Goal: Information Seeking & Learning: Learn about a topic

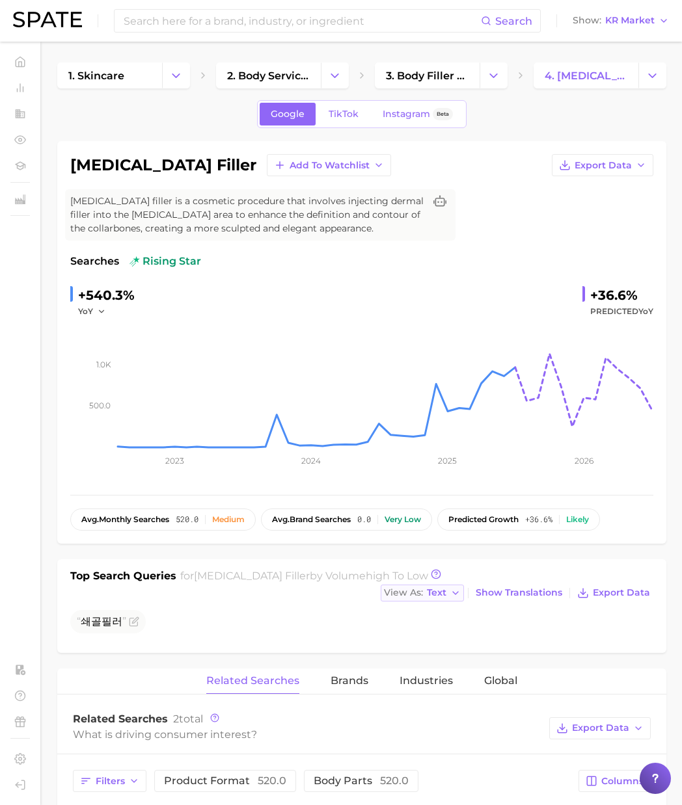
click at [452, 590] on icon "button" at bounding box center [455, 593] width 10 height 10
drag, startPoint x: 487, startPoint y: 588, endPoint x: 496, endPoint y: 591, distance: 9.7
click at [487, 588] on span "Show Translations" at bounding box center [518, 592] width 87 height 11
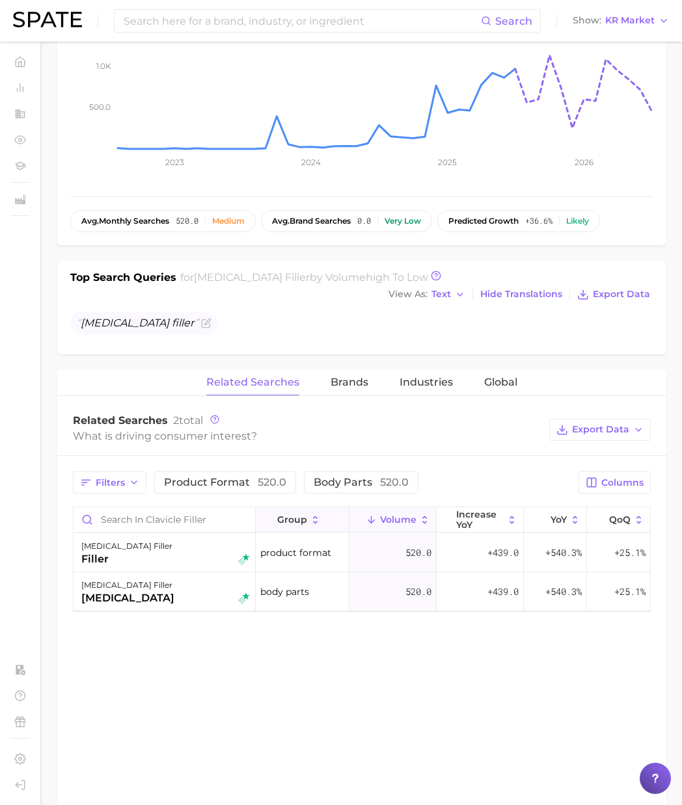
scroll to position [306, 0]
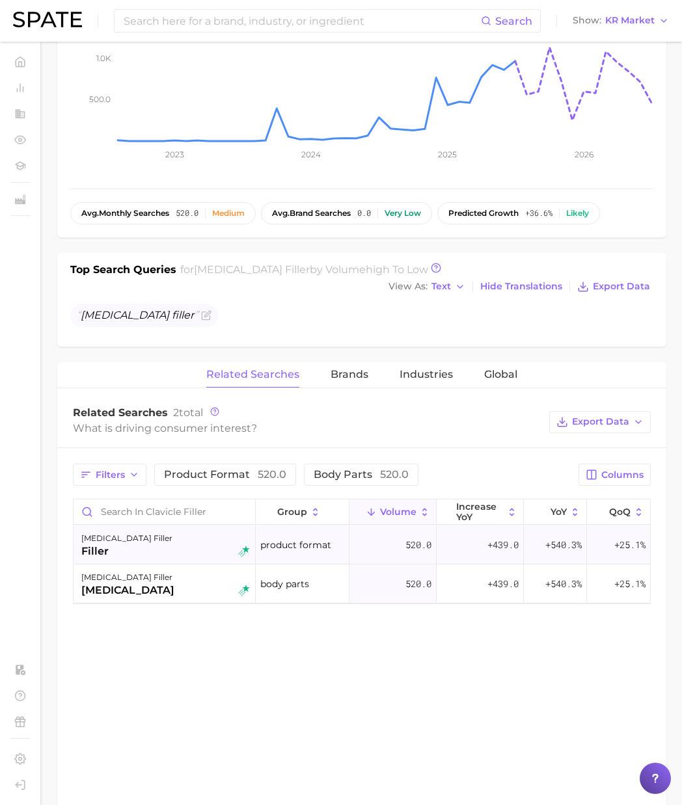
click at [150, 554] on div "clavicle filler filler" at bounding box center [165, 545] width 168 height 29
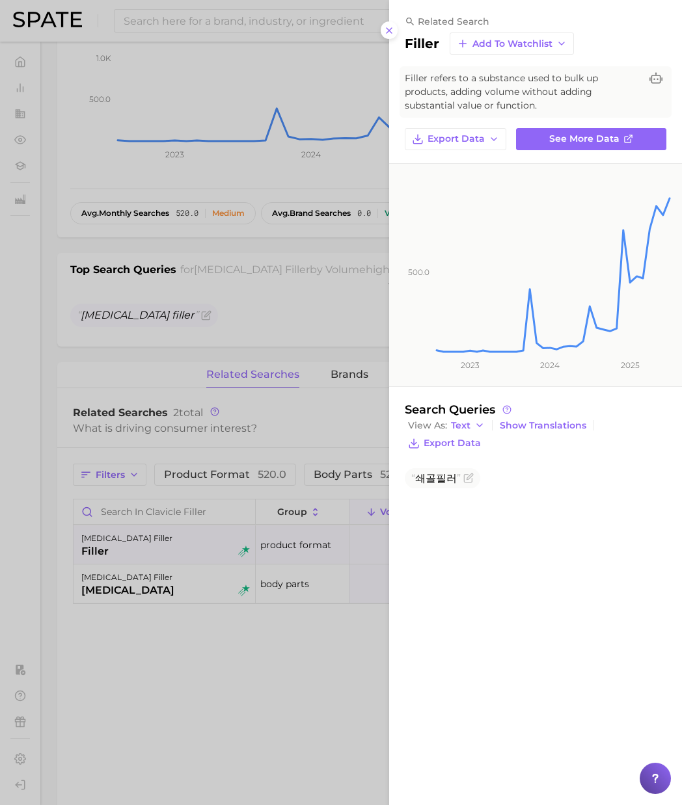
click at [185, 649] on div at bounding box center [341, 402] width 682 height 805
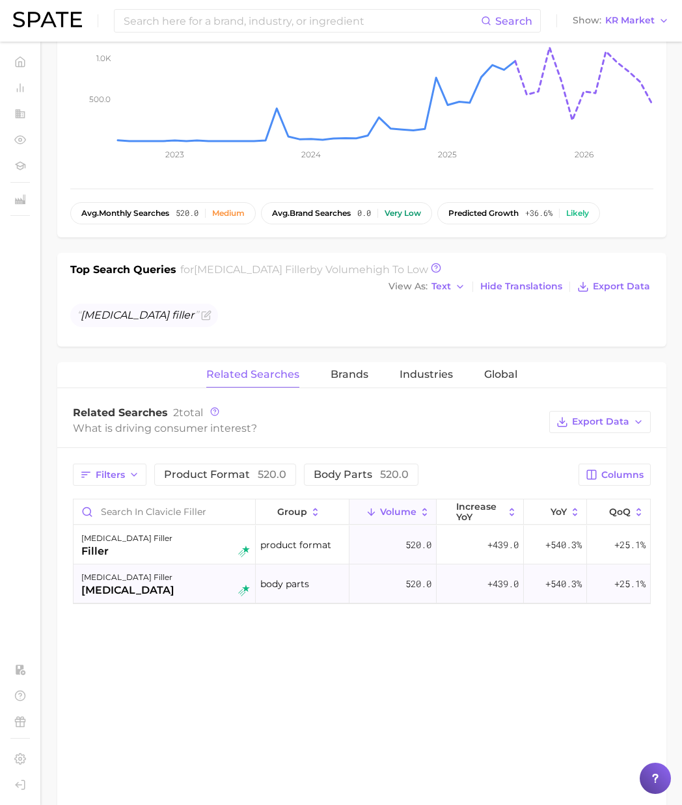
click at [163, 587] on div "clavicle filler clavicle" at bounding box center [165, 584] width 168 height 29
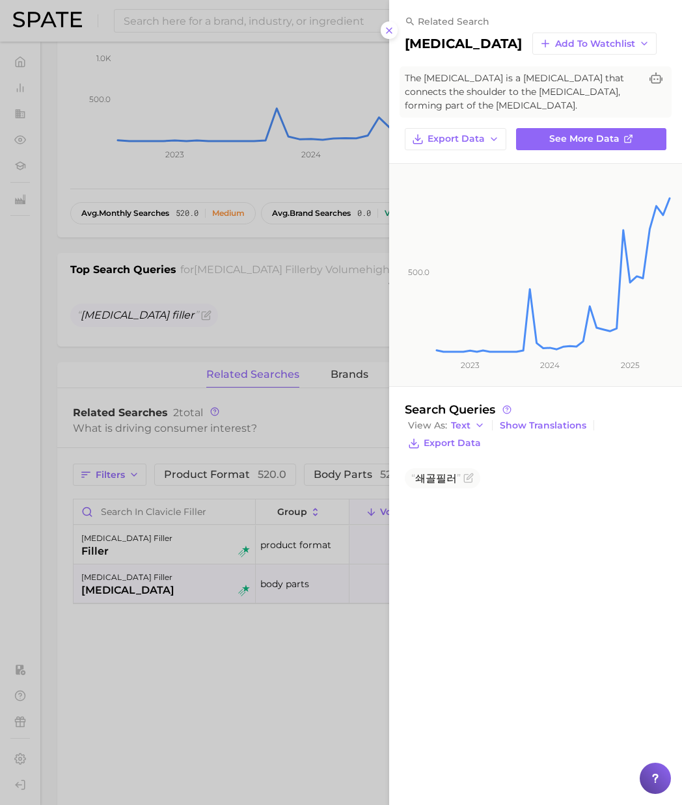
click at [187, 638] on div at bounding box center [341, 402] width 682 height 805
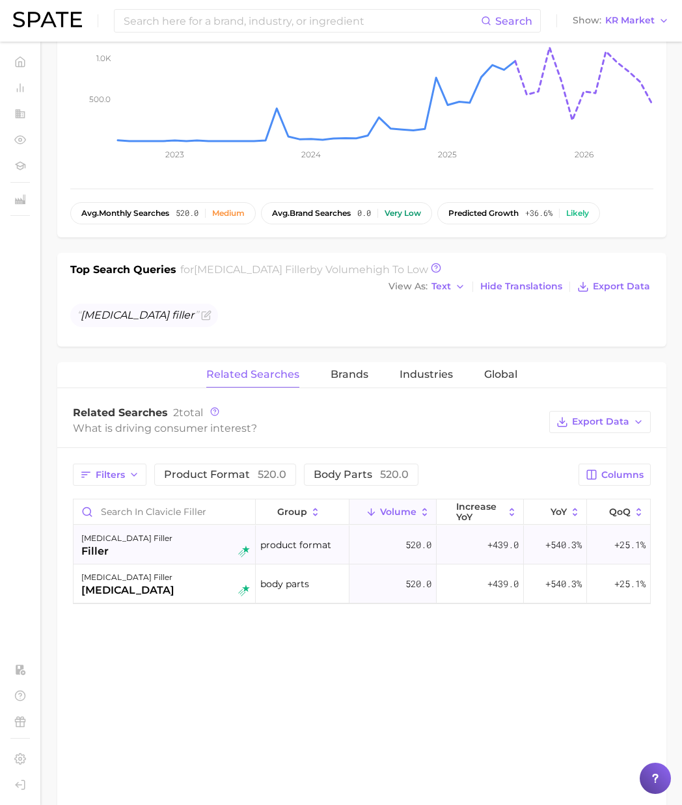
click at [207, 544] on div "clavicle filler filler" at bounding box center [165, 545] width 168 height 29
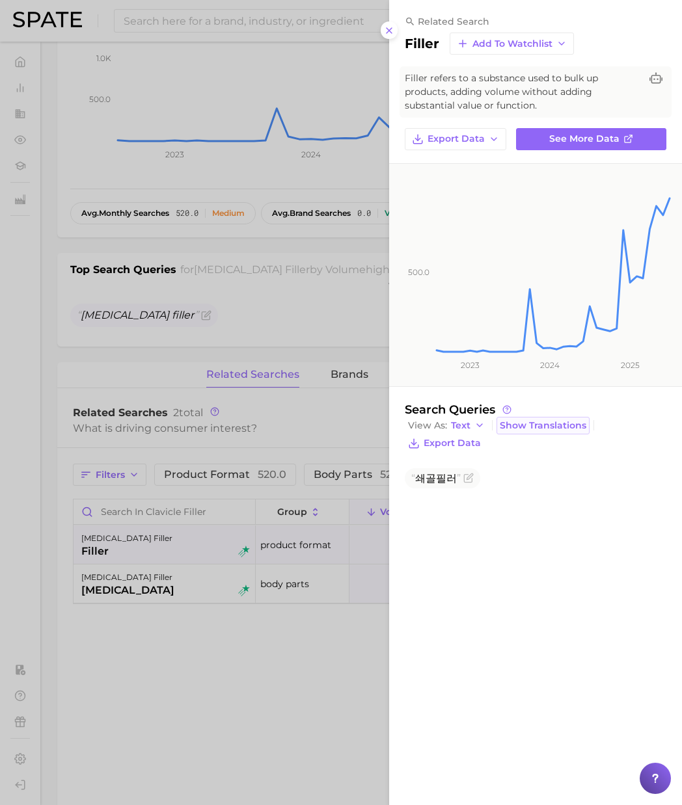
click at [543, 424] on span "Show Translations" at bounding box center [543, 425] width 87 height 11
drag, startPoint x: 200, startPoint y: 587, endPoint x: 185, endPoint y: 590, distance: 15.3
click at [200, 587] on div at bounding box center [341, 402] width 682 height 805
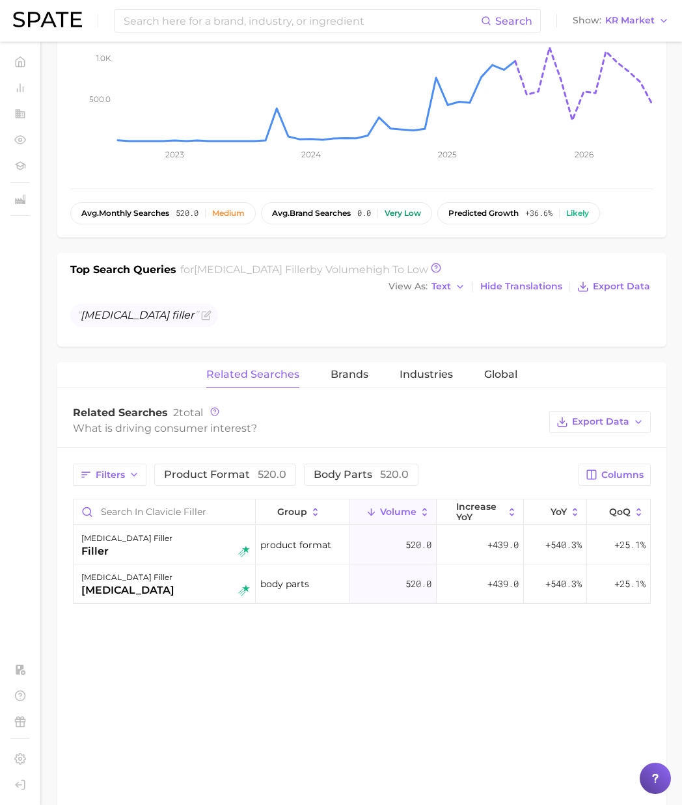
click at [185, 590] on div "clavicle filler clavicle" at bounding box center [165, 584] width 168 height 29
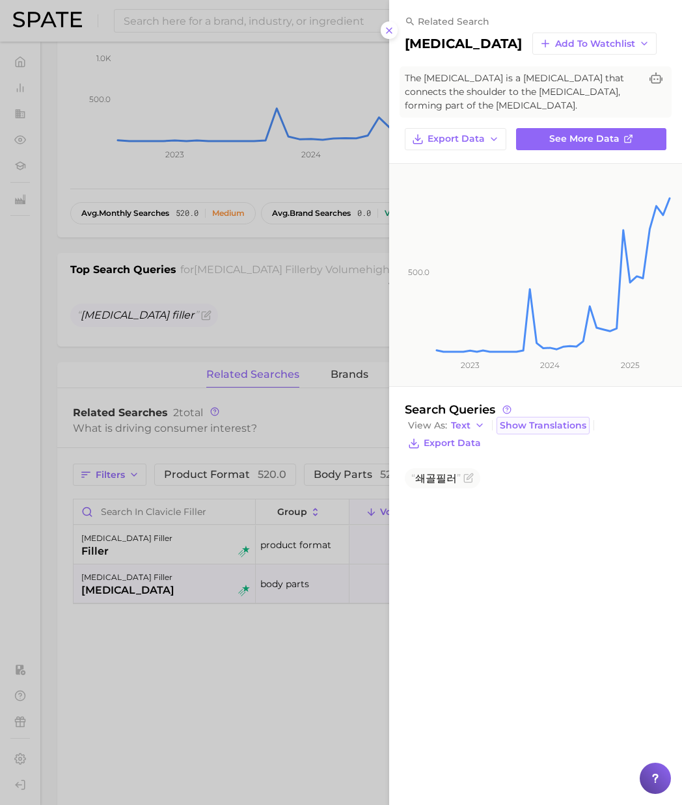
click at [561, 420] on span "Show Translations" at bounding box center [543, 425] width 87 height 11
click at [523, 427] on span "Hide Translations" at bounding box center [541, 425] width 82 height 11
click at [297, 643] on div at bounding box center [341, 402] width 682 height 805
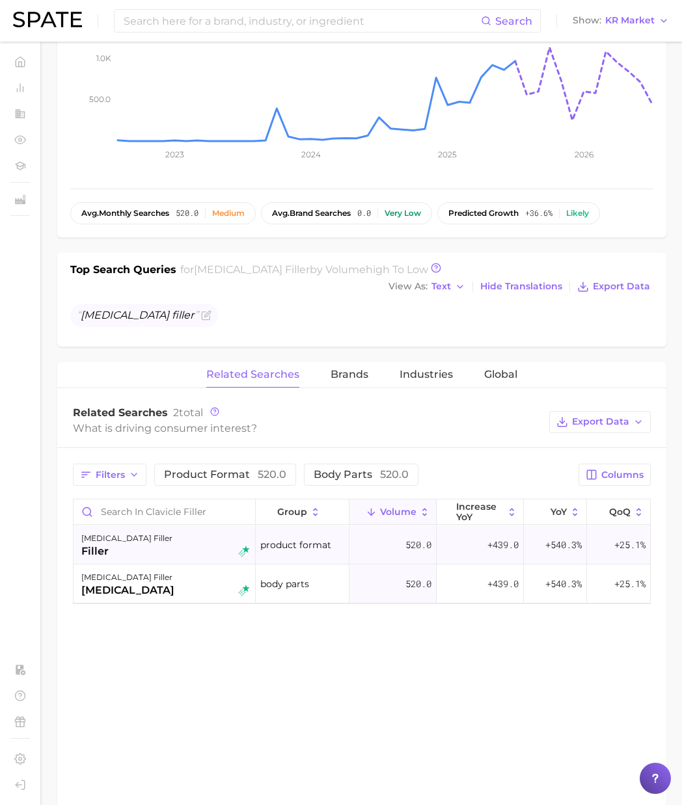
click at [206, 539] on div "clavicle filler filler" at bounding box center [165, 545] width 168 height 29
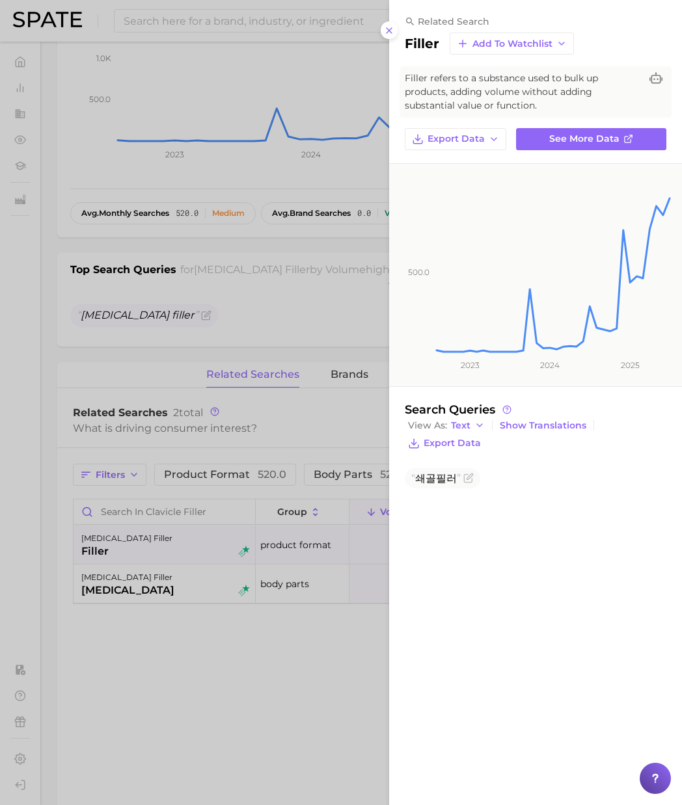
click at [202, 575] on div at bounding box center [341, 402] width 682 height 805
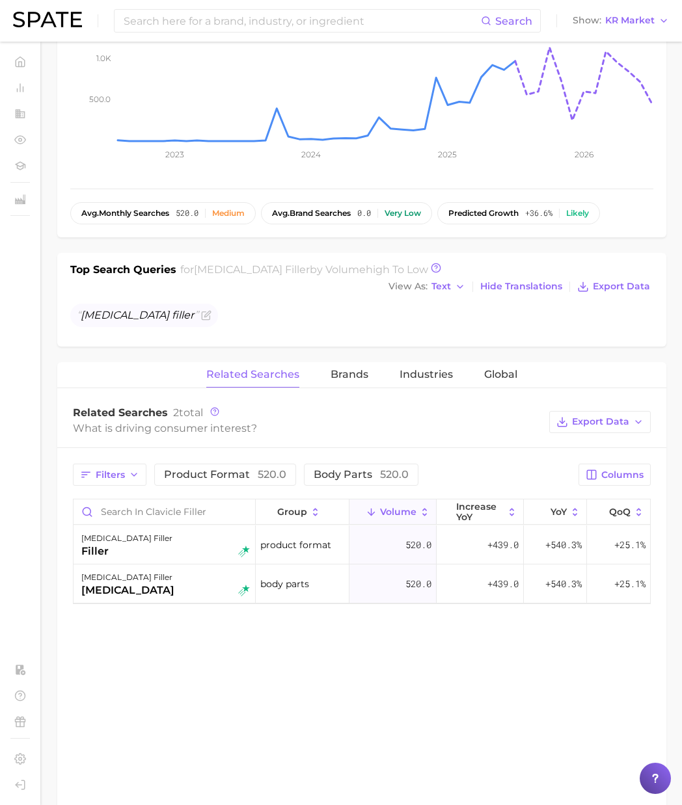
click at [202, 575] on div "clavicle filler clavicle" at bounding box center [165, 584] width 168 height 29
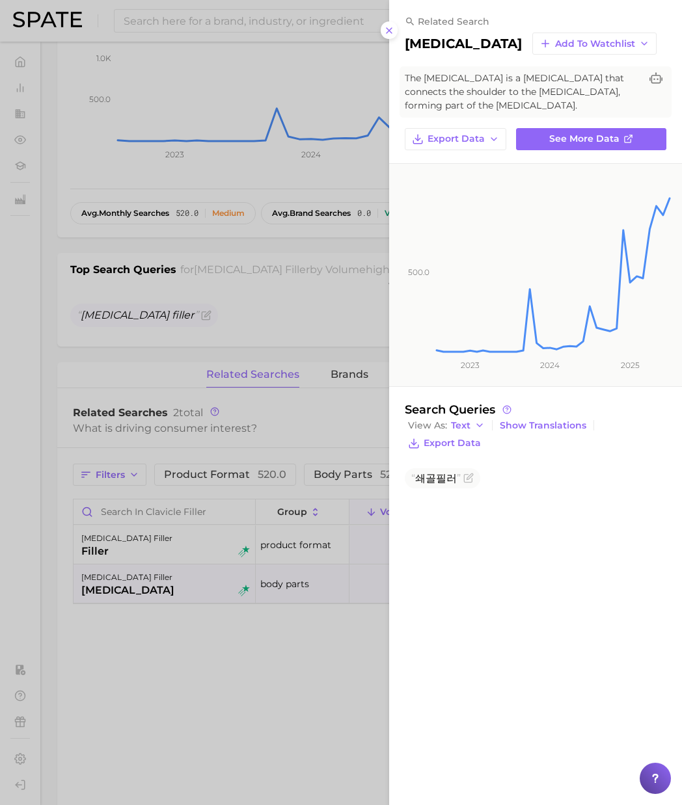
click at [193, 626] on div at bounding box center [341, 402] width 682 height 805
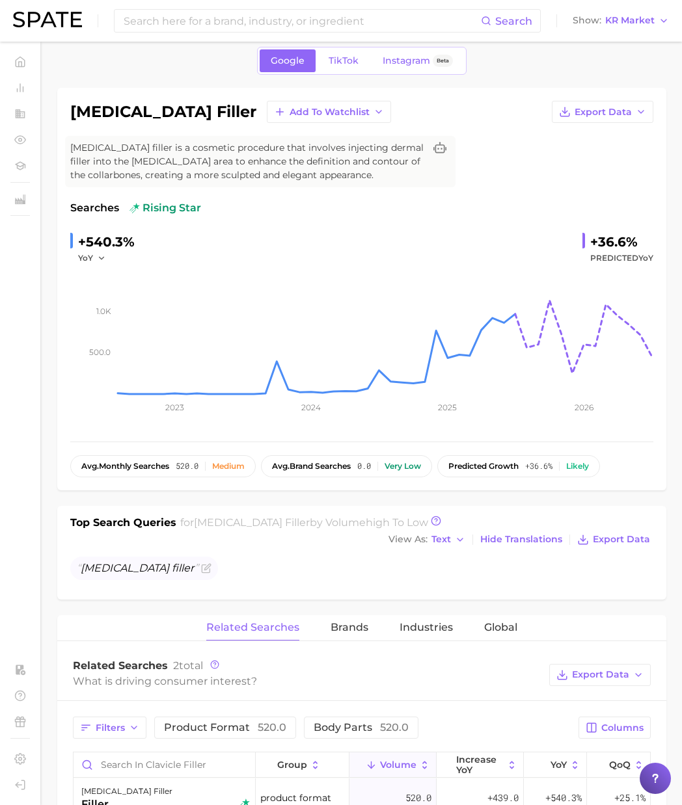
scroll to position [0, 0]
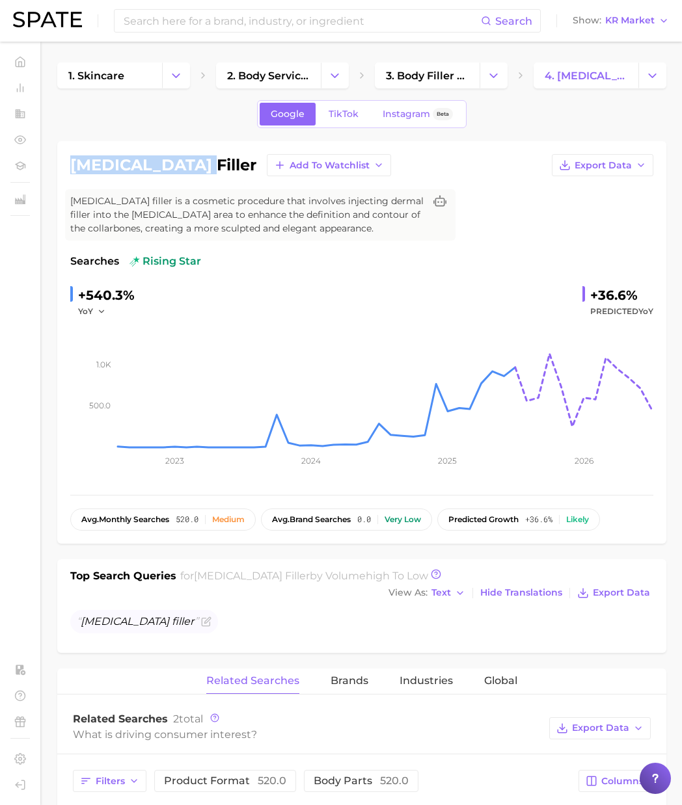
drag, startPoint x: 74, startPoint y: 165, endPoint x: 178, endPoint y: 161, distance: 104.1
click at [178, 161] on h1 "clavicle filler" at bounding box center [163, 165] width 186 height 16
copy h1 "clavicle filler"
click at [139, 173] on h1 "clavicle filler" at bounding box center [163, 165] width 186 height 16
drag, startPoint x: 178, startPoint y: 166, endPoint x: 62, endPoint y: 167, distance: 115.1
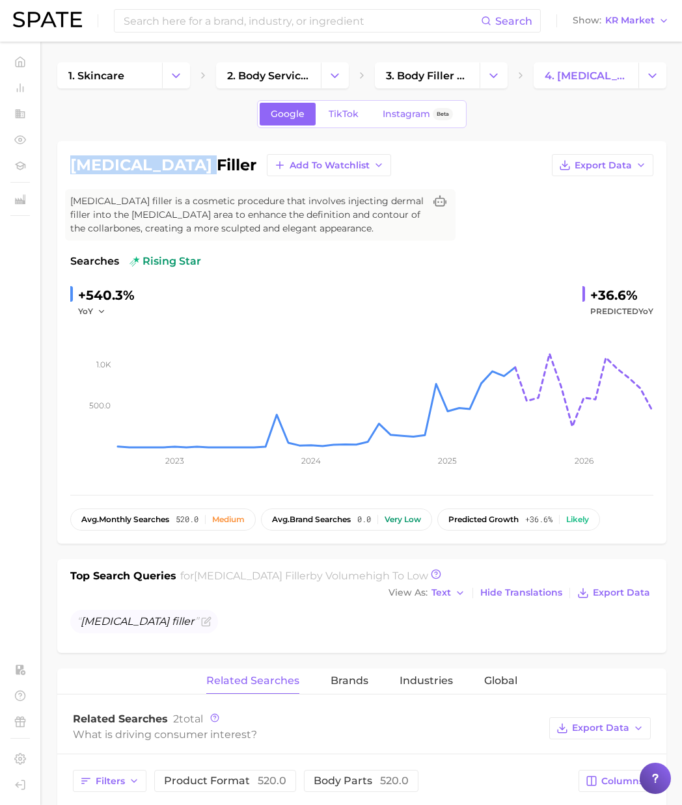
click at [62, 167] on div "clavicle filler Add to Watchlist Export Data Clavicle filler is a cosmetic proc…" at bounding box center [361, 342] width 609 height 403
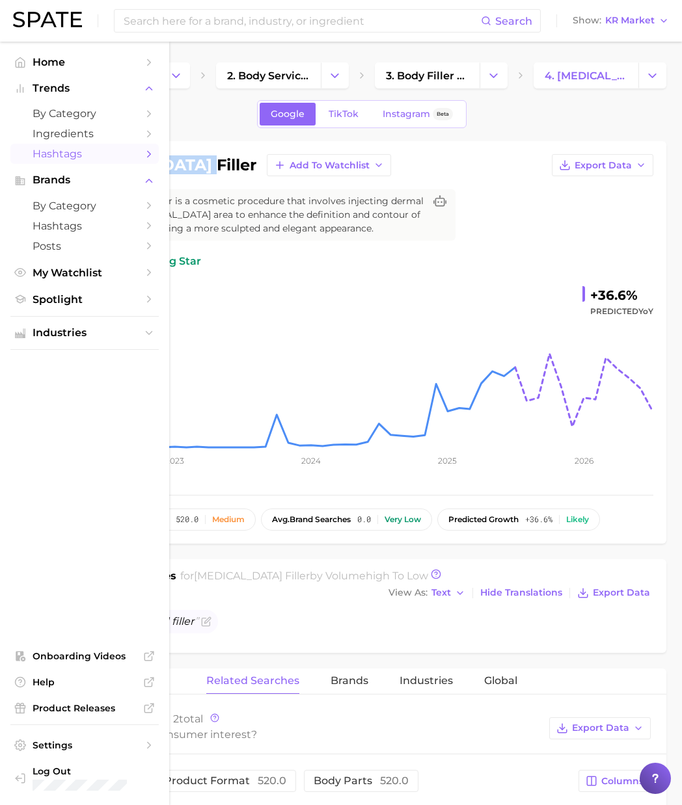
copy h1 "clavicle filler"
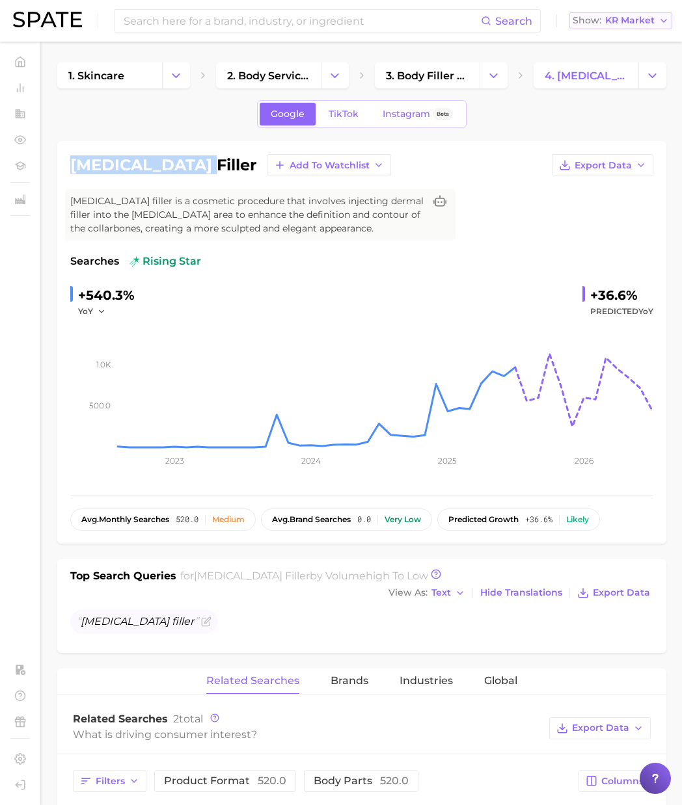
click at [632, 24] on span "KR Market" at bounding box center [629, 20] width 49 height 7
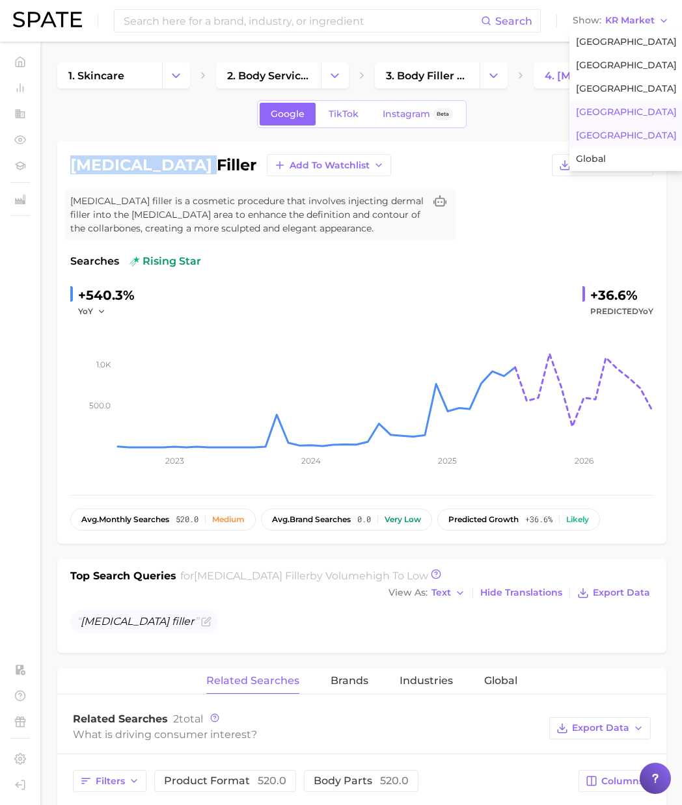
click at [605, 132] on button "Japan" at bounding box center [626, 135] width 114 height 23
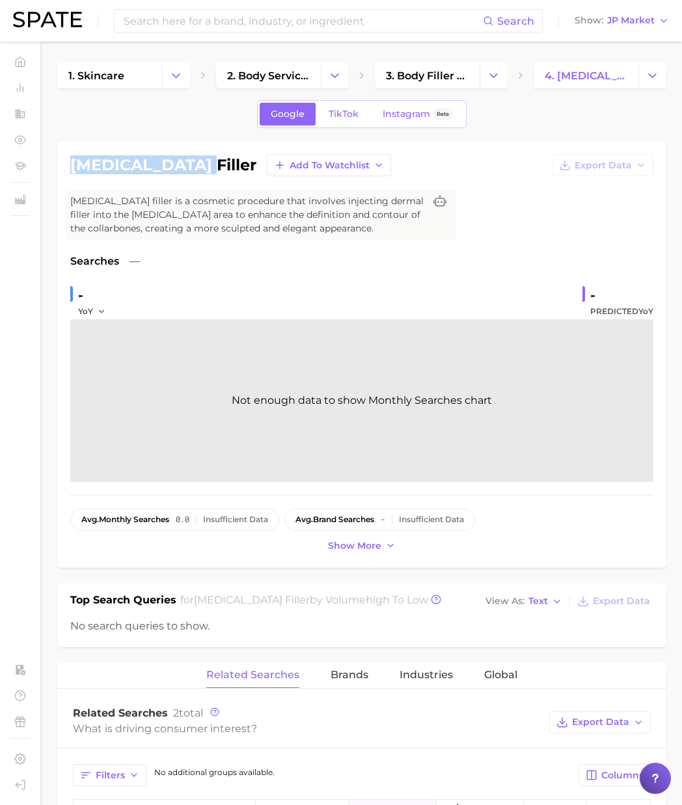
click at [170, 172] on h1 "clavicle filler" at bounding box center [163, 165] width 186 height 16
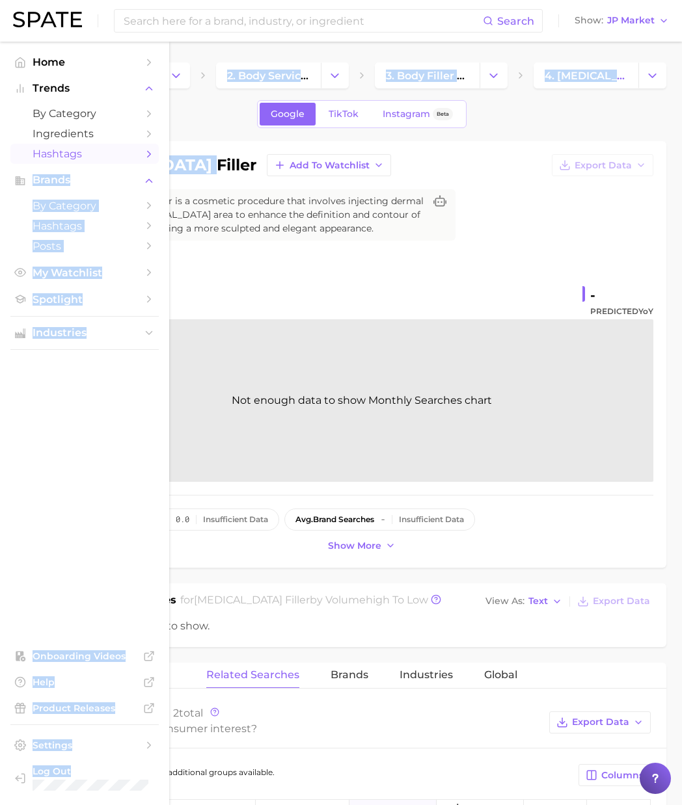
drag, startPoint x: 177, startPoint y: 167, endPoint x: 92, endPoint y: 165, distance: 85.2
click at [85, 161] on div "Search Show JP Market Home Trends by Category Ingredients Hashtags Brands by Ca…" at bounding box center [341, 746] width 682 height 1408
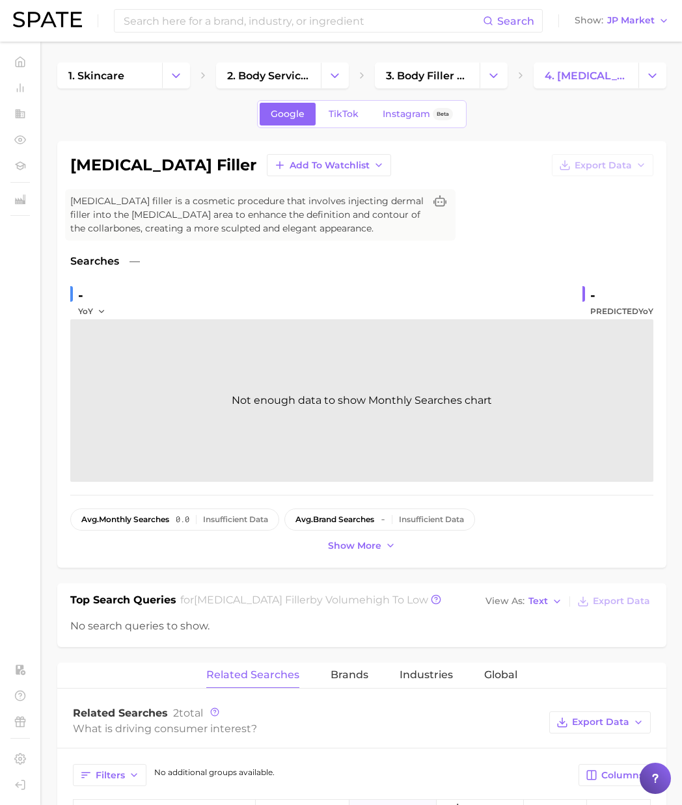
click at [207, 212] on span "Clavicle filler is a cosmetic procedure that involves injecting dermal filler i…" at bounding box center [247, 214] width 354 height 41
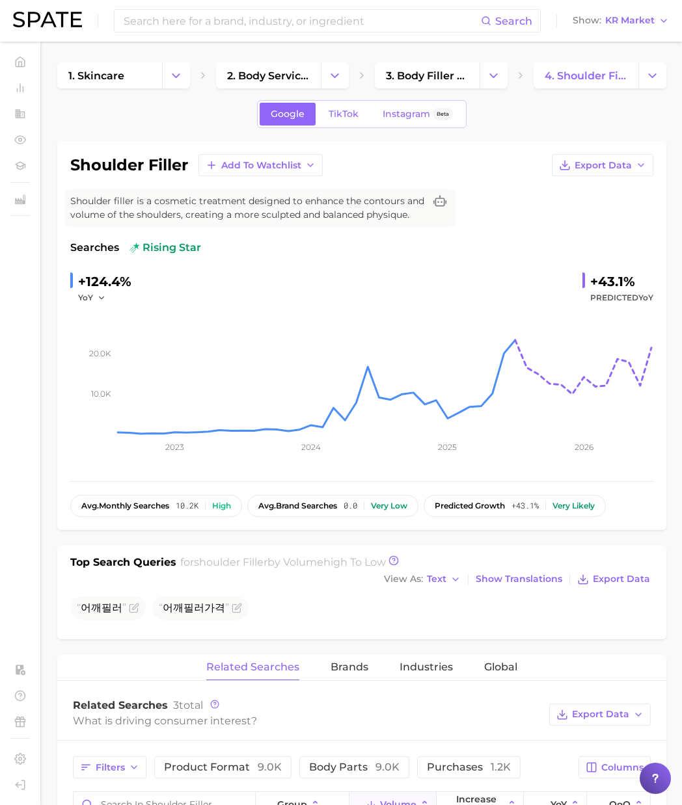
drag, startPoint x: 75, startPoint y: 165, endPoint x: 190, endPoint y: 167, distance: 115.1
click at [190, 169] on div "shoulder filler Add to Watchlist Export Data" at bounding box center [361, 165] width 583 height 22
drag, startPoint x: 167, startPoint y: 166, endPoint x: 70, endPoint y: 165, distance: 96.9
click at [71, 163] on div "shoulder filler Add to Watchlist Export Data" at bounding box center [361, 165] width 583 height 22
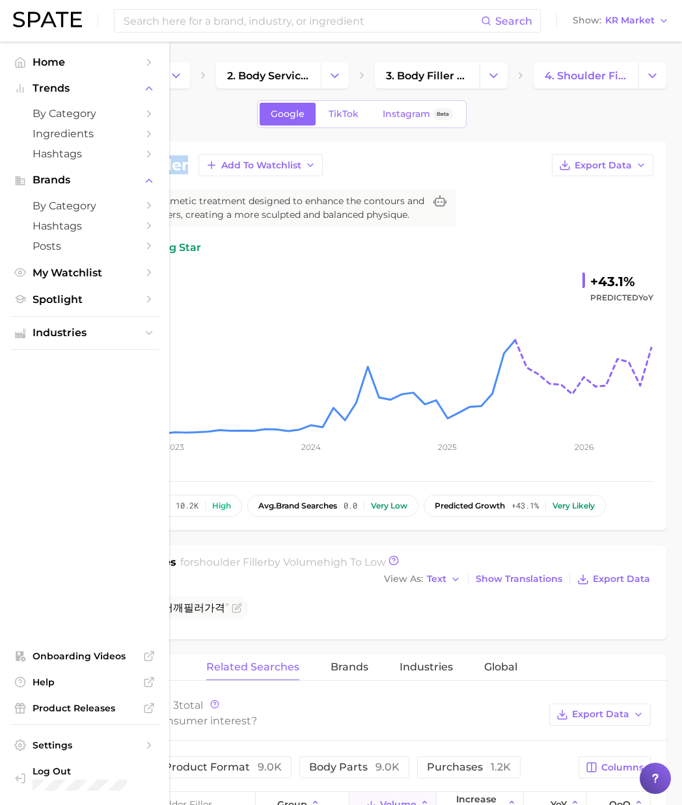
copy h1 "shoulder filler"
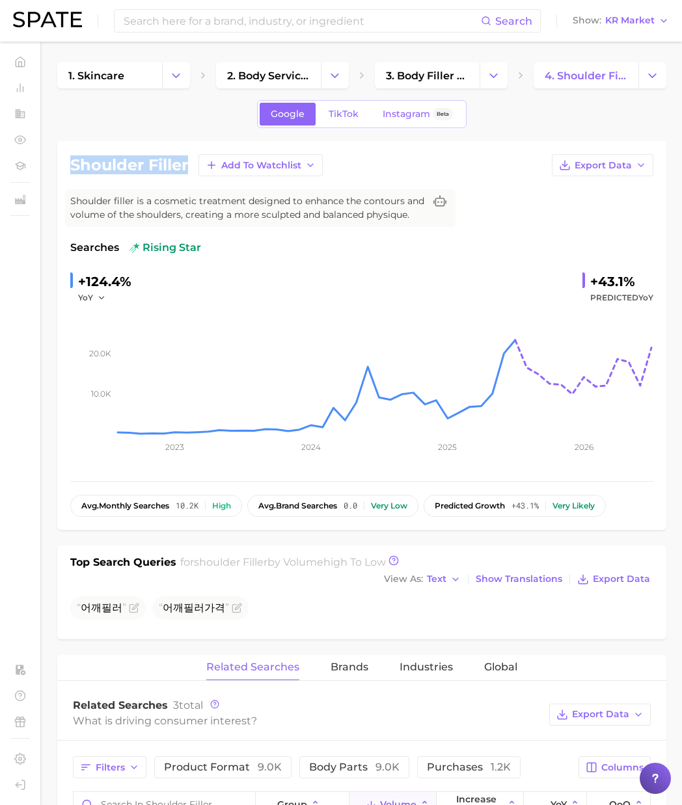
click at [125, 167] on h1 "shoulder filler" at bounding box center [129, 165] width 118 height 16
drag, startPoint x: 71, startPoint y: 168, endPoint x: 190, endPoint y: 162, distance: 119.2
click at [190, 162] on div "shoulder filler Add to Watchlist Export Data" at bounding box center [361, 165] width 583 height 22
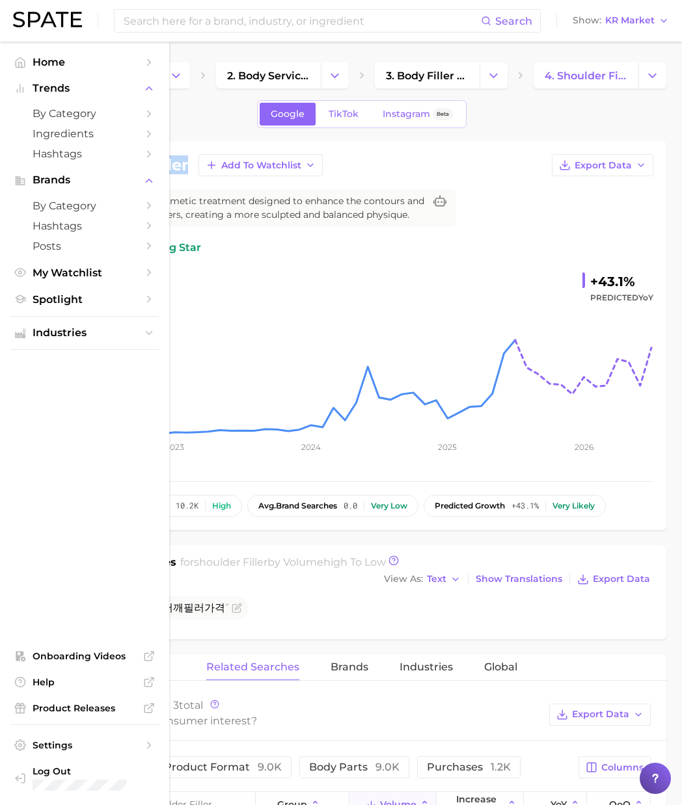
copy h1 "shoulder filler"
